Goal: Navigation & Orientation: Understand site structure

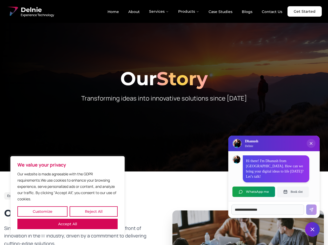
click at [42, 211] on button "Customize" at bounding box center [42, 211] width 50 height 10
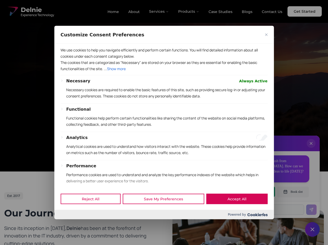
click at [93, 211] on div at bounding box center [164, 122] width 328 height 245
click at [67, 59] on p "We use cookies to help you navigate efficiently and perform certain functions. …" at bounding box center [163, 53] width 207 height 12
click at [164, 72] on p "The cookies that are categorized as "Necessary" are stored on your browser as t…" at bounding box center [163, 65] width 207 height 12
click at [159, 11] on div at bounding box center [164, 122] width 328 height 245
click at [189, 11] on div at bounding box center [164, 122] width 328 height 245
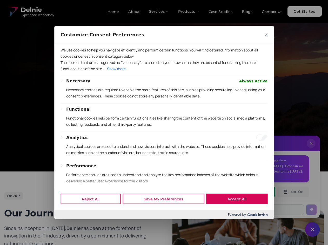
click at [311, 148] on div at bounding box center [164, 122] width 328 height 245
click at [253, 191] on div "Reject All Save My Preferences Accept All" at bounding box center [163, 199] width 219 height 22
click at [293, 191] on div at bounding box center [164, 122] width 328 height 245
click at [312, 229] on div at bounding box center [164, 122] width 328 height 245
